Goal: Navigation & Orientation: Find specific page/section

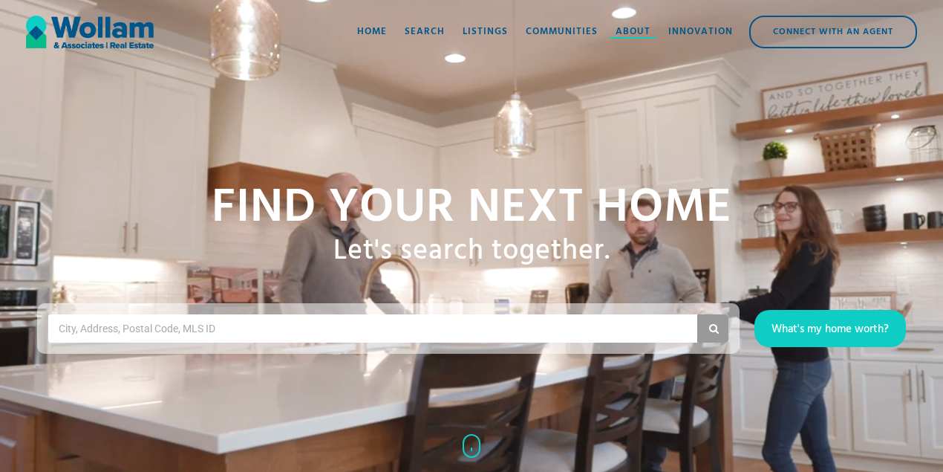
click at [622, 27] on div "About" at bounding box center [633, 32] width 35 height 15
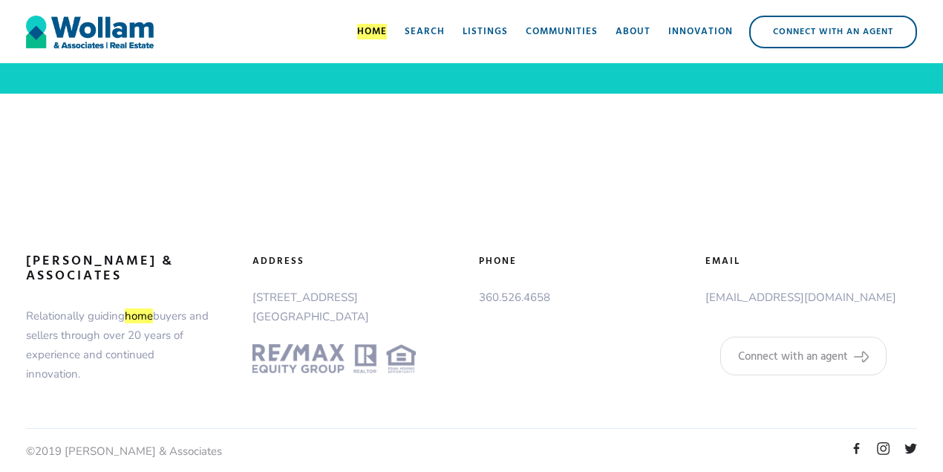
scroll to position [2657, 0]
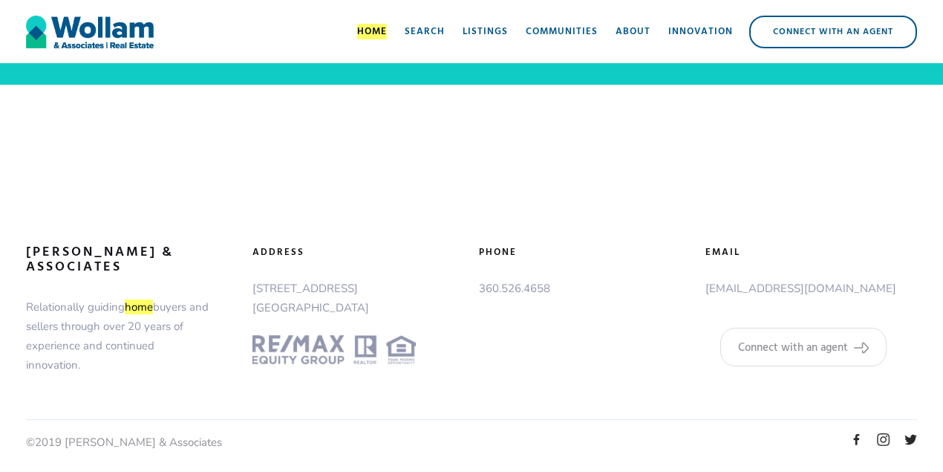
drag, startPoint x: 251, startPoint y: 286, endPoint x: 389, endPoint y: 284, distance: 138.1
click at [389, 284] on div "adDress [STREET_ADDRESS]" at bounding box center [358, 304] width 227 height 119
copy p "[STREET_ADDRESS]"
click at [579, 201] on div at bounding box center [471, 144] width 943 height 119
drag, startPoint x: 590, startPoint y: 288, endPoint x: 504, endPoint y: 287, distance: 86.9
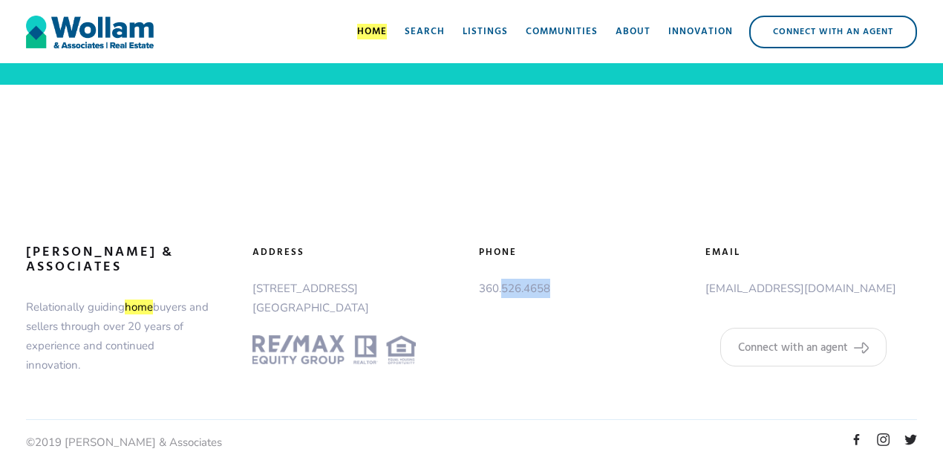
click at [504, 287] on p "360.526.4658" at bounding box center [585, 287] width 212 height 19
copy p "526.4658"
click at [499, 36] on div "Listings" at bounding box center [485, 32] width 45 height 15
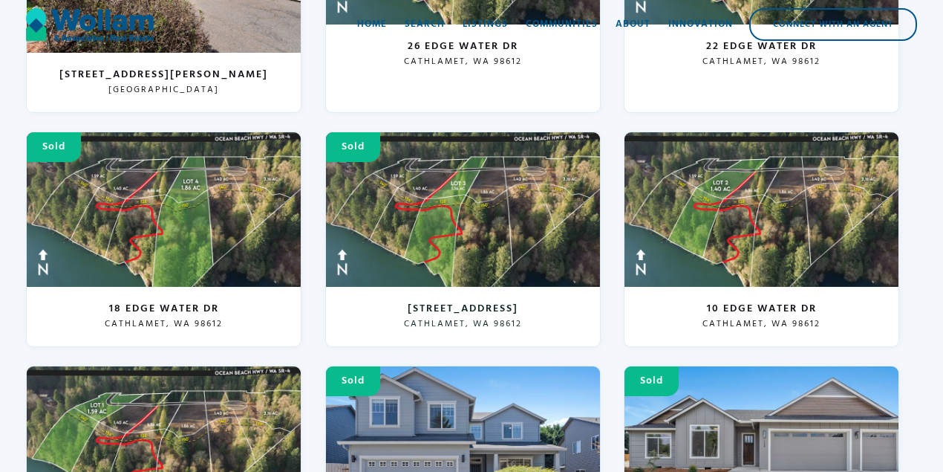
scroll to position [2128, 0]
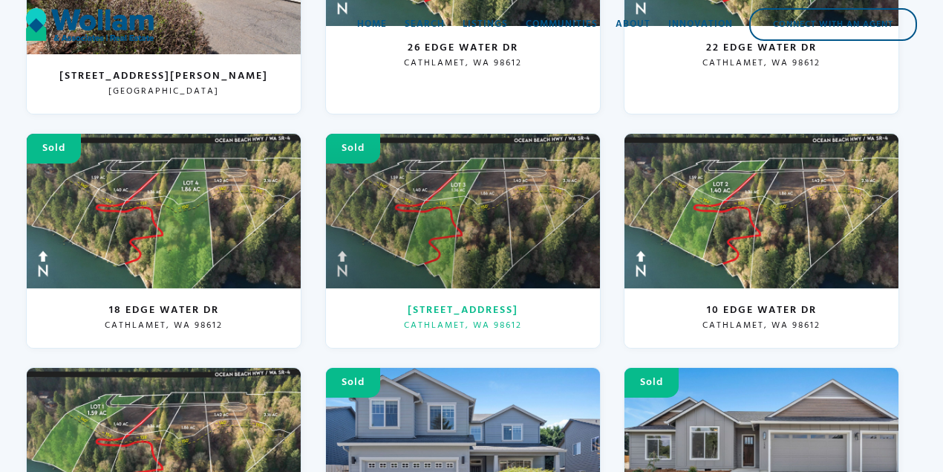
click at [500, 218] on div at bounding box center [463, 211] width 274 height 154
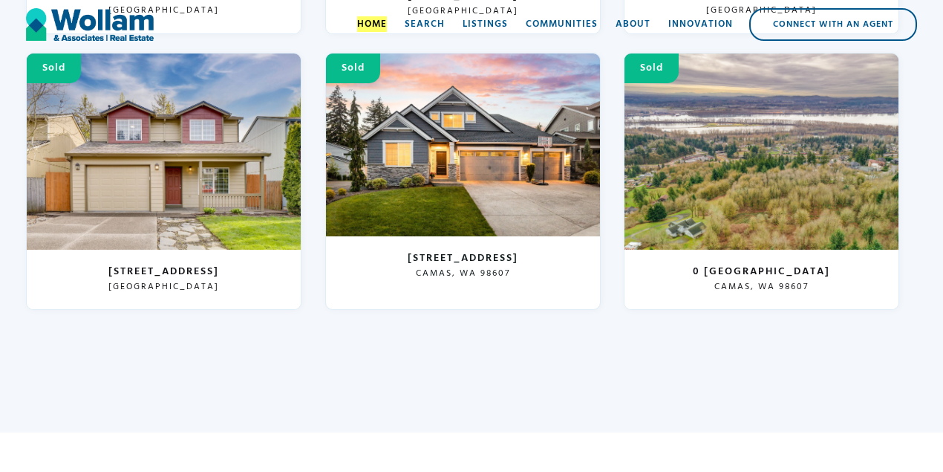
scroll to position [5552, 0]
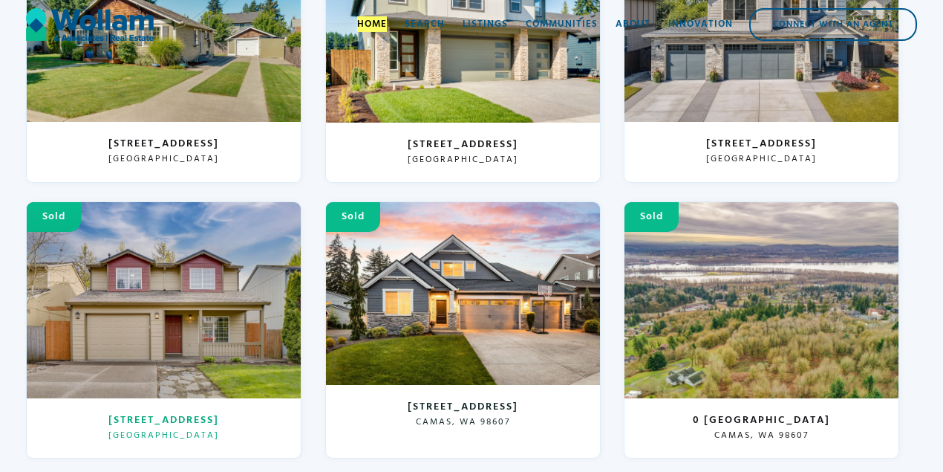
click at [199, 278] on div at bounding box center [164, 300] width 274 height 196
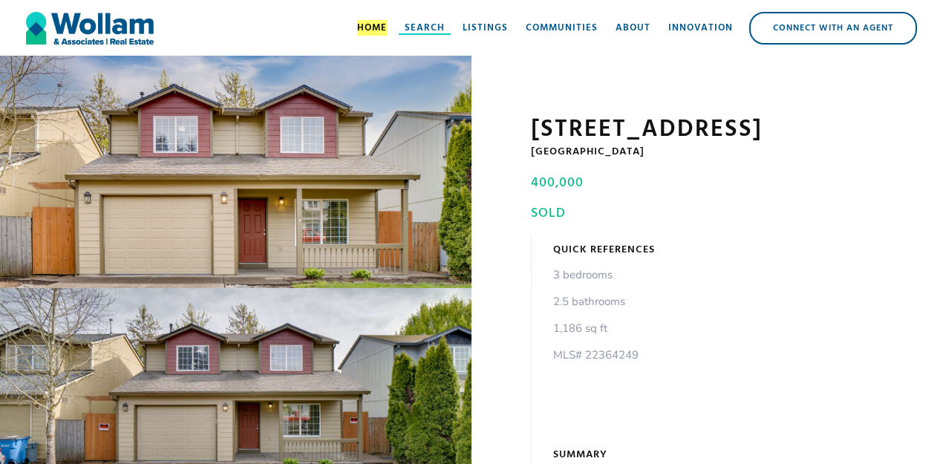
click at [434, 27] on div "Search" at bounding box center [425, 28] width 40 height 15
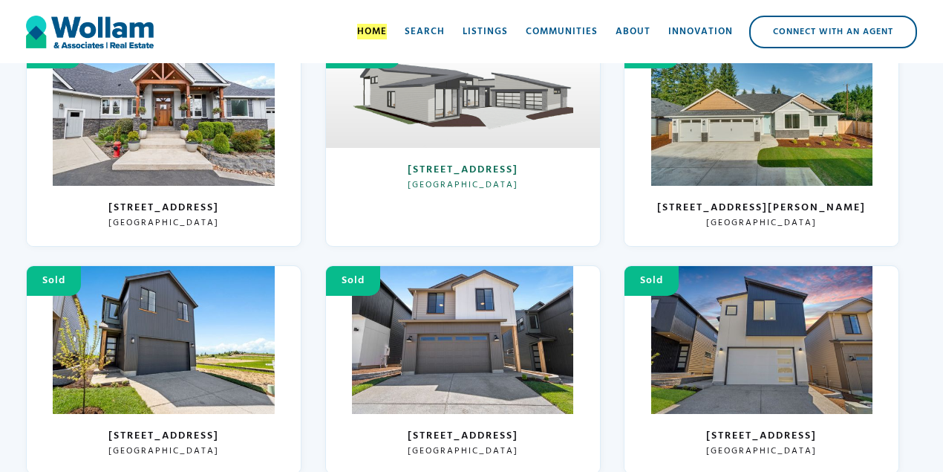
scroll to position [4852, 0]
